Goal: Ask a question

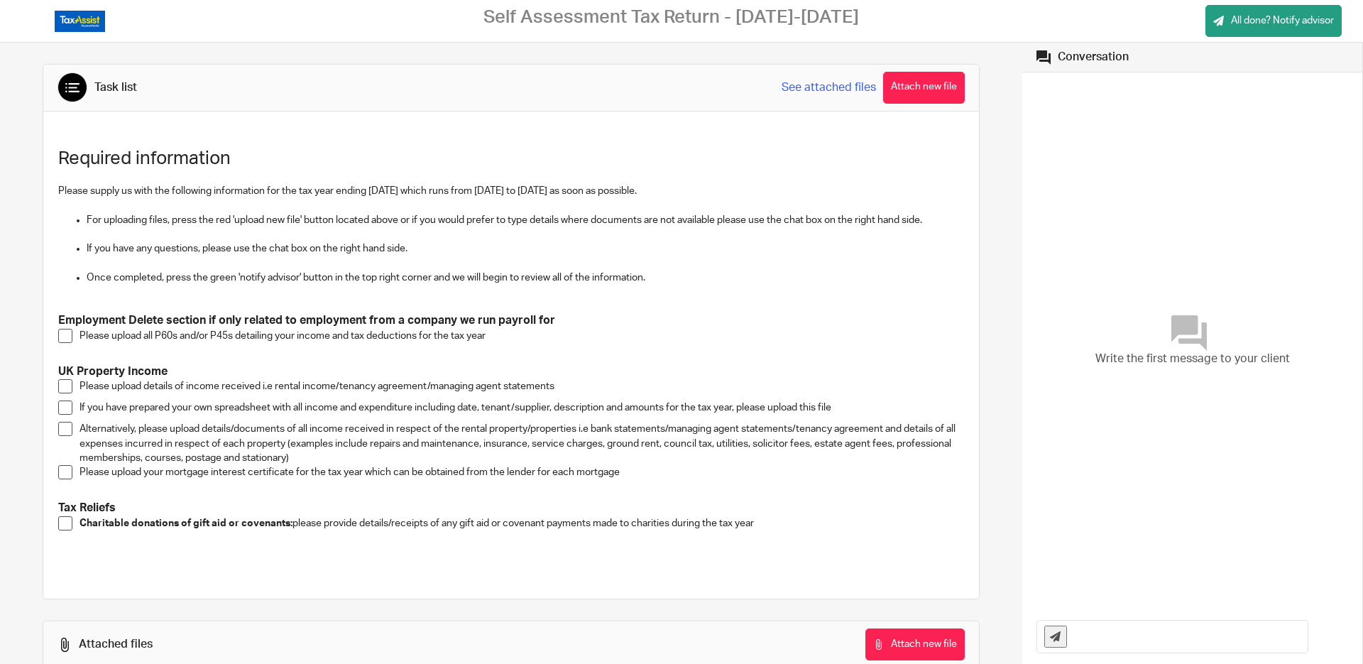
scroll to position [89, 0]
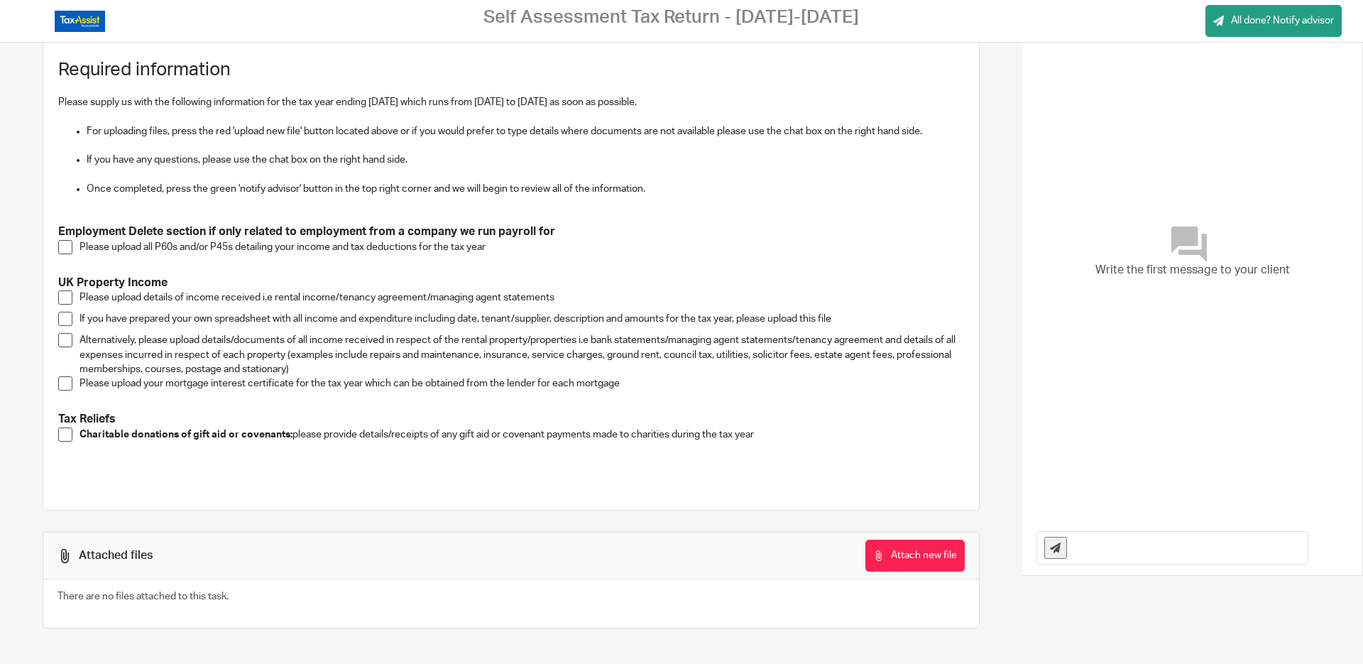
click at [1095, 553] on input "text" at bounding box center [1191, 548] width 234 height 32
type input "please speak to Jaz about salary from business"
click at [67, 432] on span at bounding box center [65, 434] width 14 height 14
click at [71, 250] on span at bounding box center [65, 247] width 14 height 14
click at [903, 566] on button "Attach new file" at bounding box center [915, 556] width 99 height 32
